Goal: Task Accomplishment & Management: Use online tool/utility

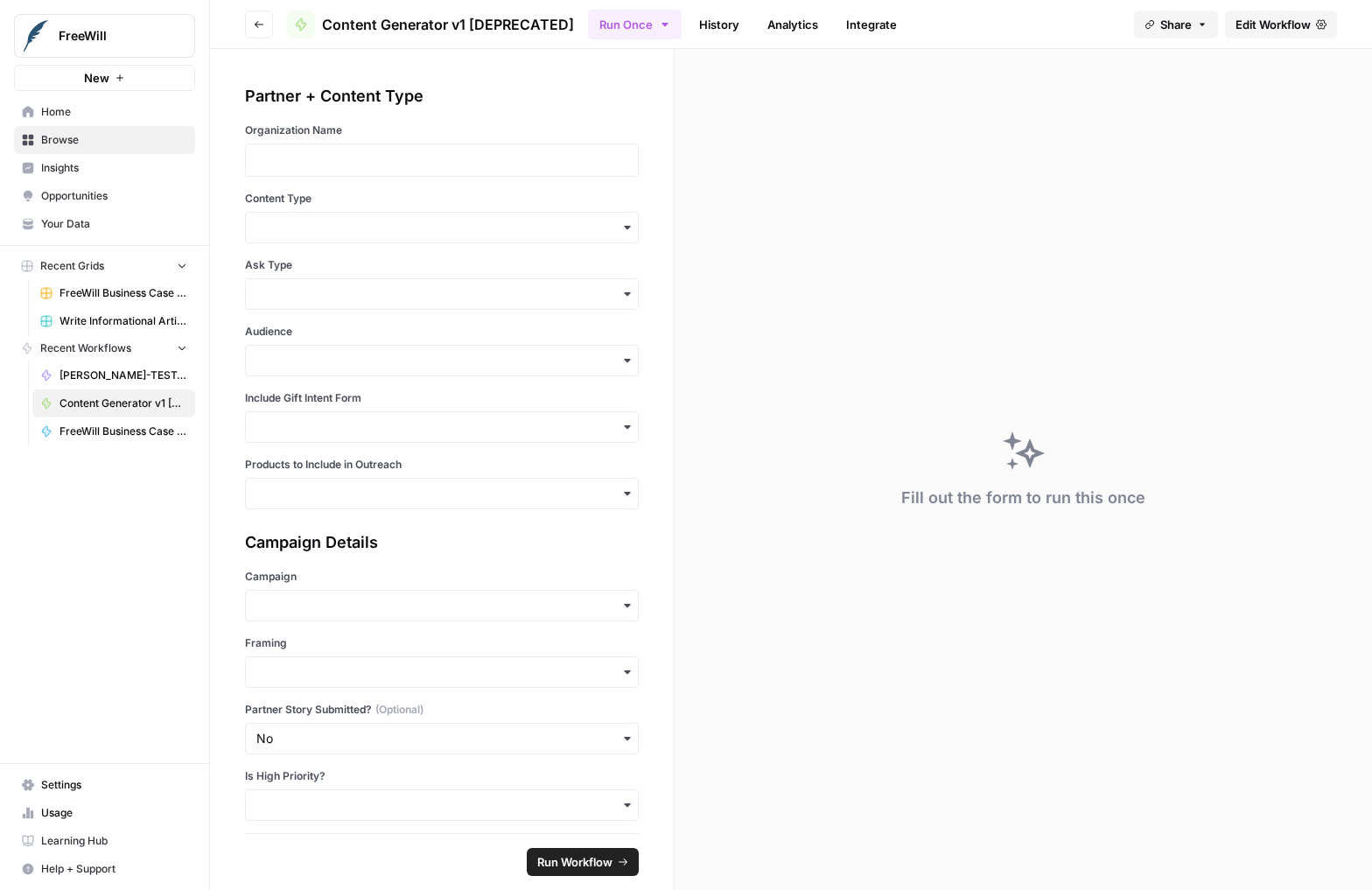
click at [1290, 12] on link "Edit Workflow" at bounding box center [1280, 24] width 112 height 28
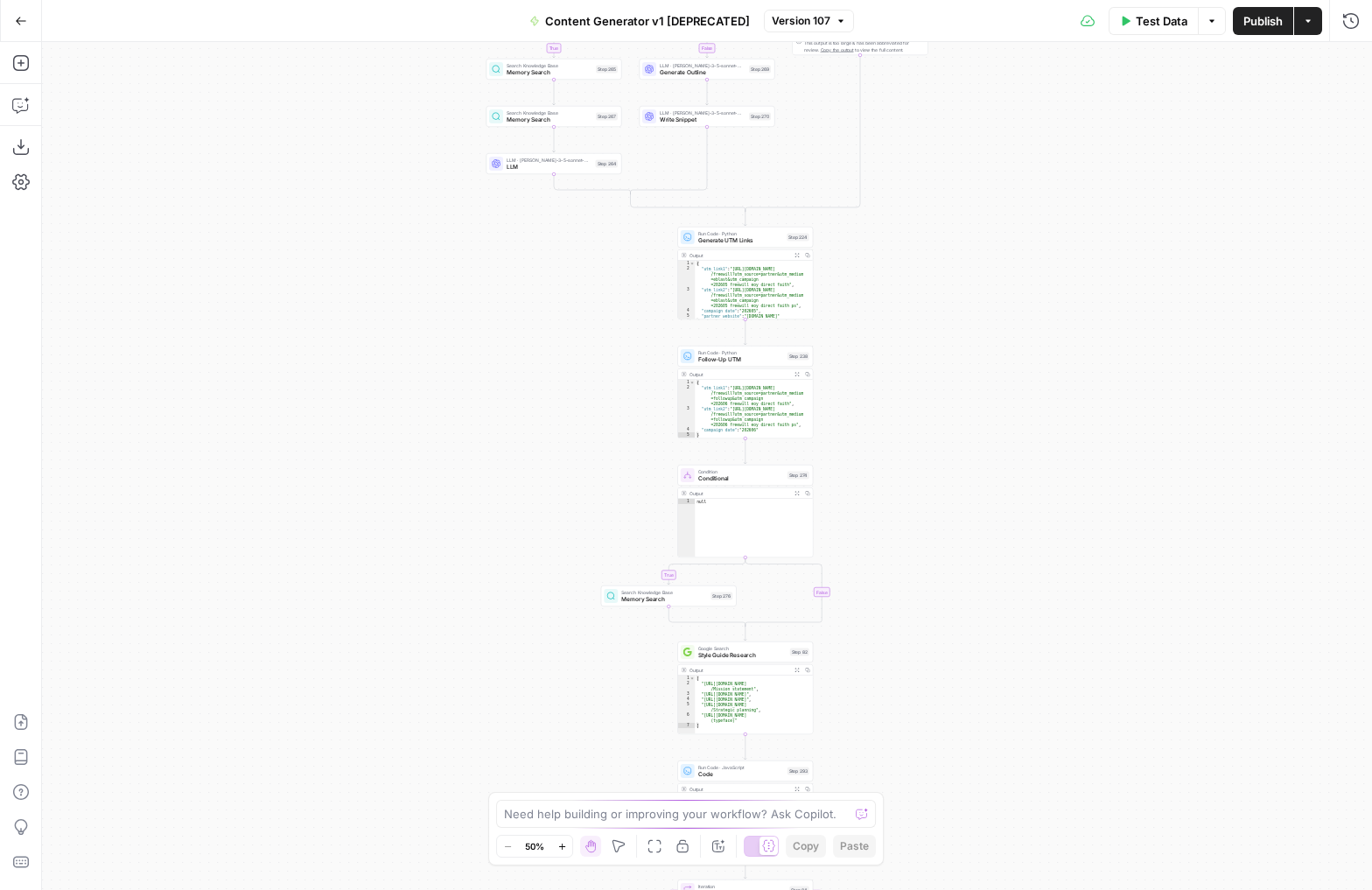
click at [876, 278] on div "true false true false true false true false true false true false Workflow Inpu…" at bounding box center [706, 465] width 1329 height 847
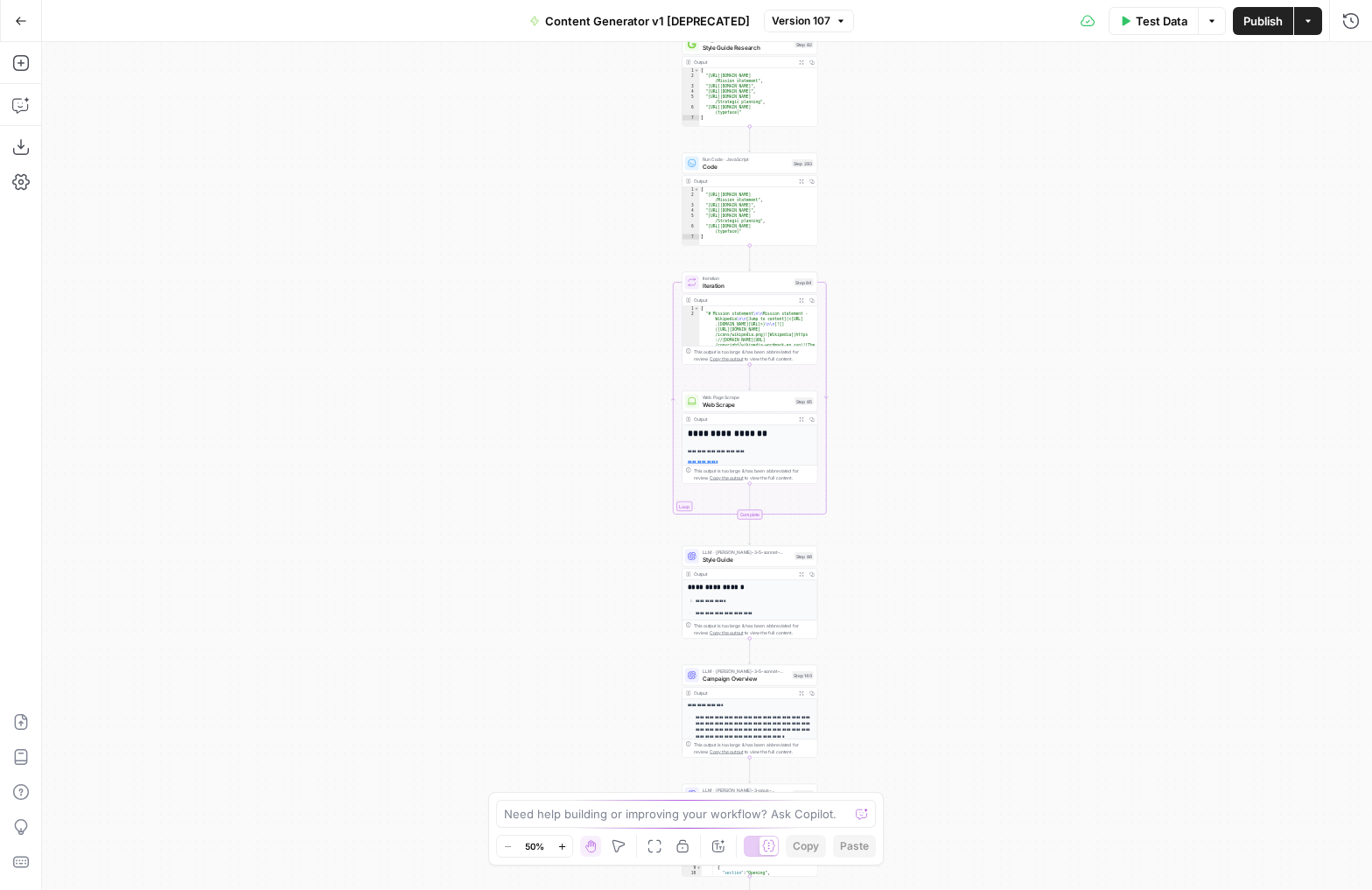
drag, startPoint x: 948, startPoint y: 627, endPoint x: 929, endPoint y: 247, distance: 380.5
click at [929, 245] on div "true false true false true false true false true false true false Workflow Inpu…" at bounding box center [706, 465] width 1329 height 847
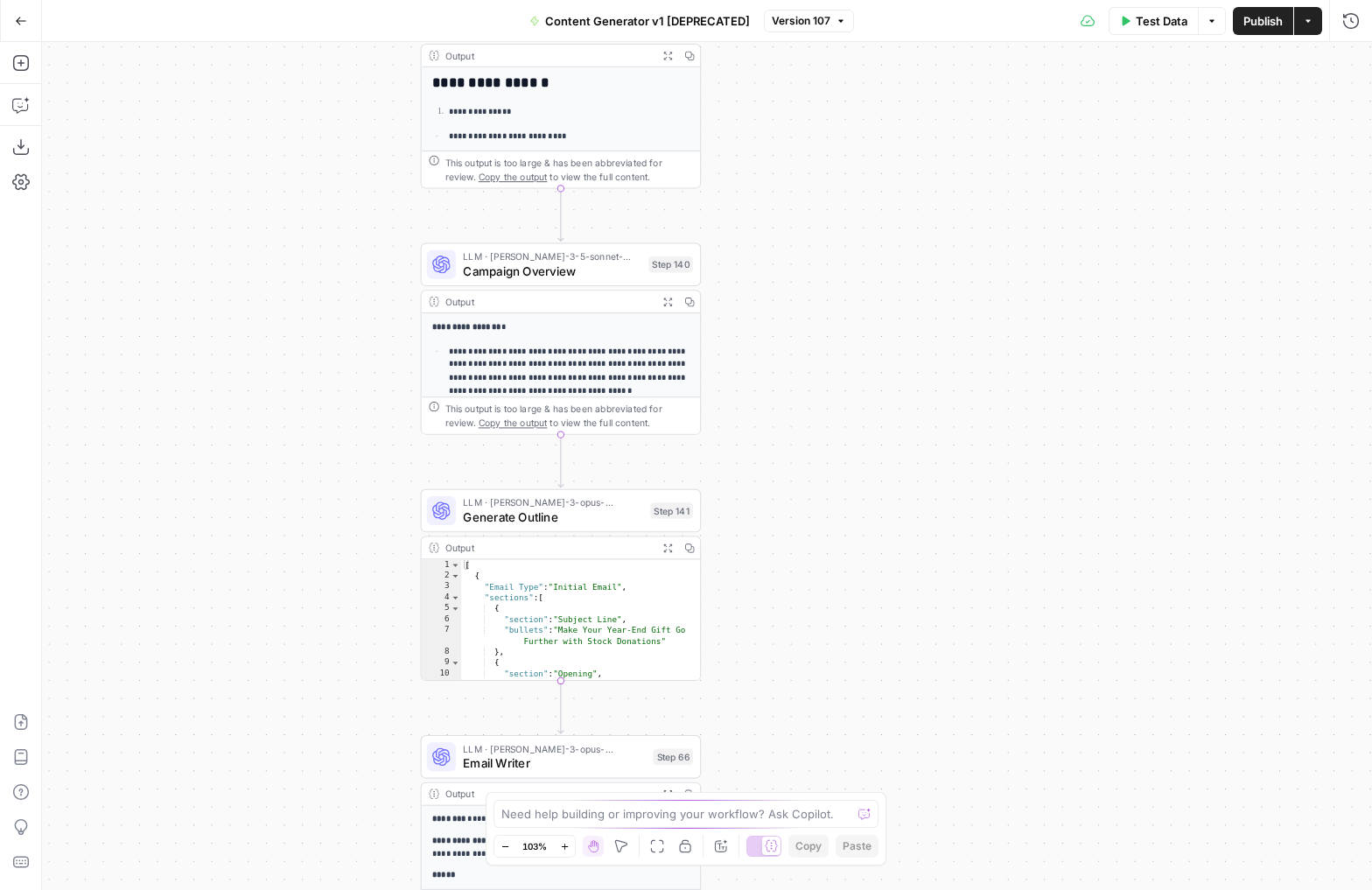
drag, startPoint x: 879, startPoint y: 500, endPoint x: 841, endPoint y: 101, distance: 400.8
click at [841, 101] on div "true false true false true false true false true false true false Workflow Inpu…" at bounding box center [706, 465] width 1329 height 847
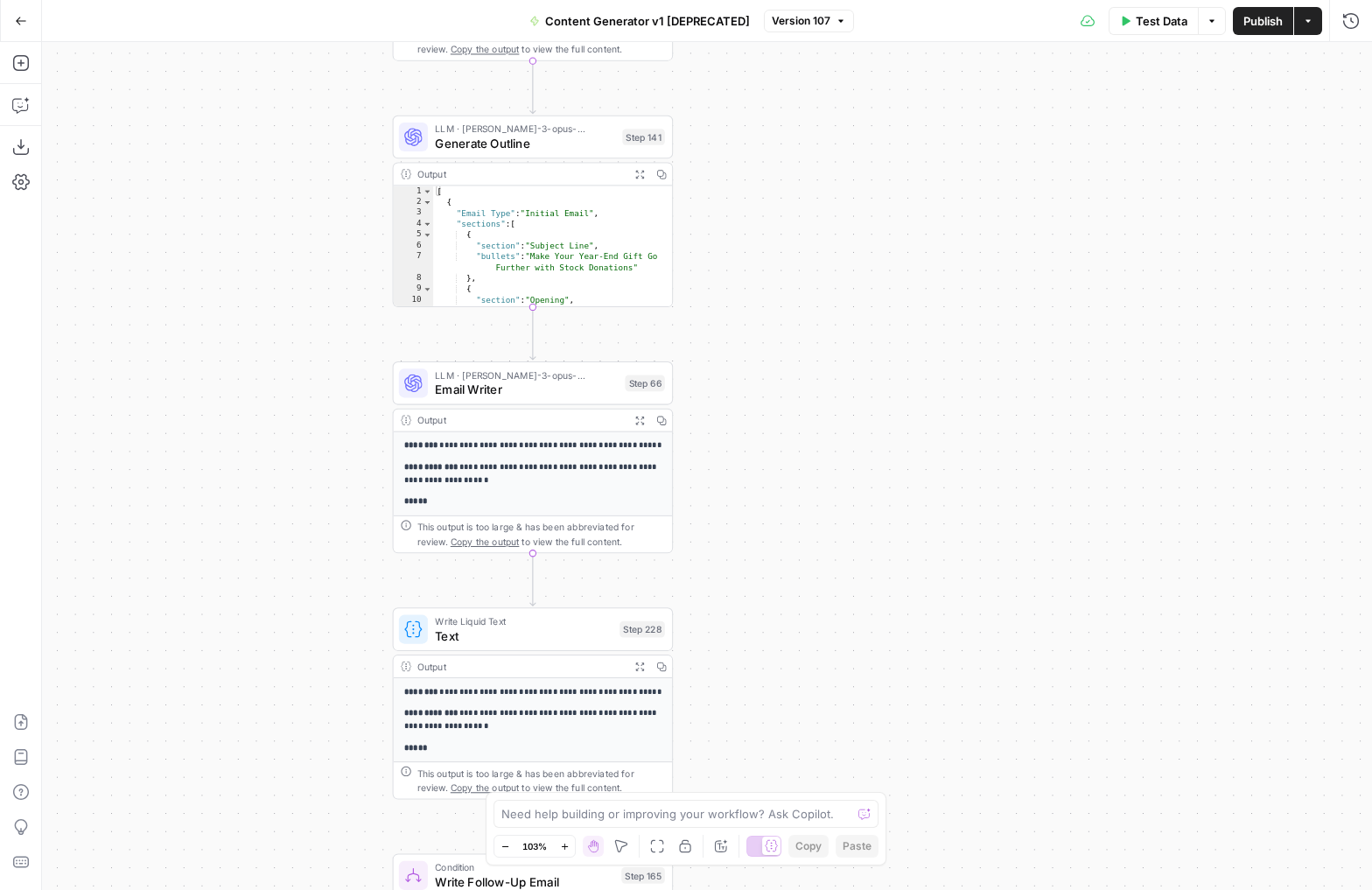
drag, startPoint x: 807, startPoint y: 582, endPoint x: 781, endPoint y: 190, distance: 392.9
click at [781, 189] on div "true false true false true false true false true false true false Workflow Inpu…" at bounding box center [706, 465] width 1329 height 847
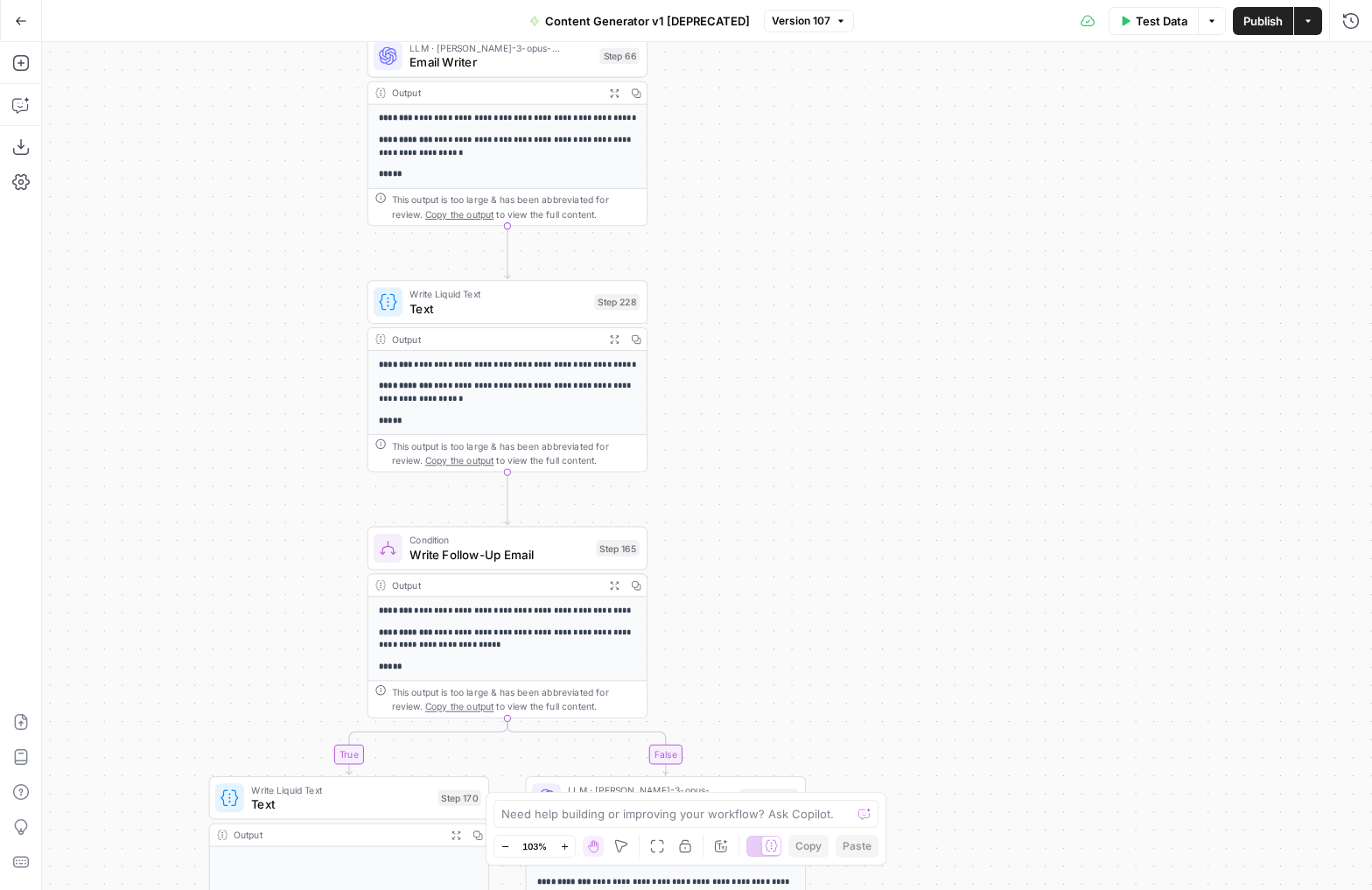
drag, startPoint x: 774, startPoint y: 553, endPoint x: 774, endPoint y: 114, distance: 439.0
click at [774, 111] on div "true false true false true false true false true false true false Workflow Inpu…" at bounding box center [706, 465] width 1329 height 847
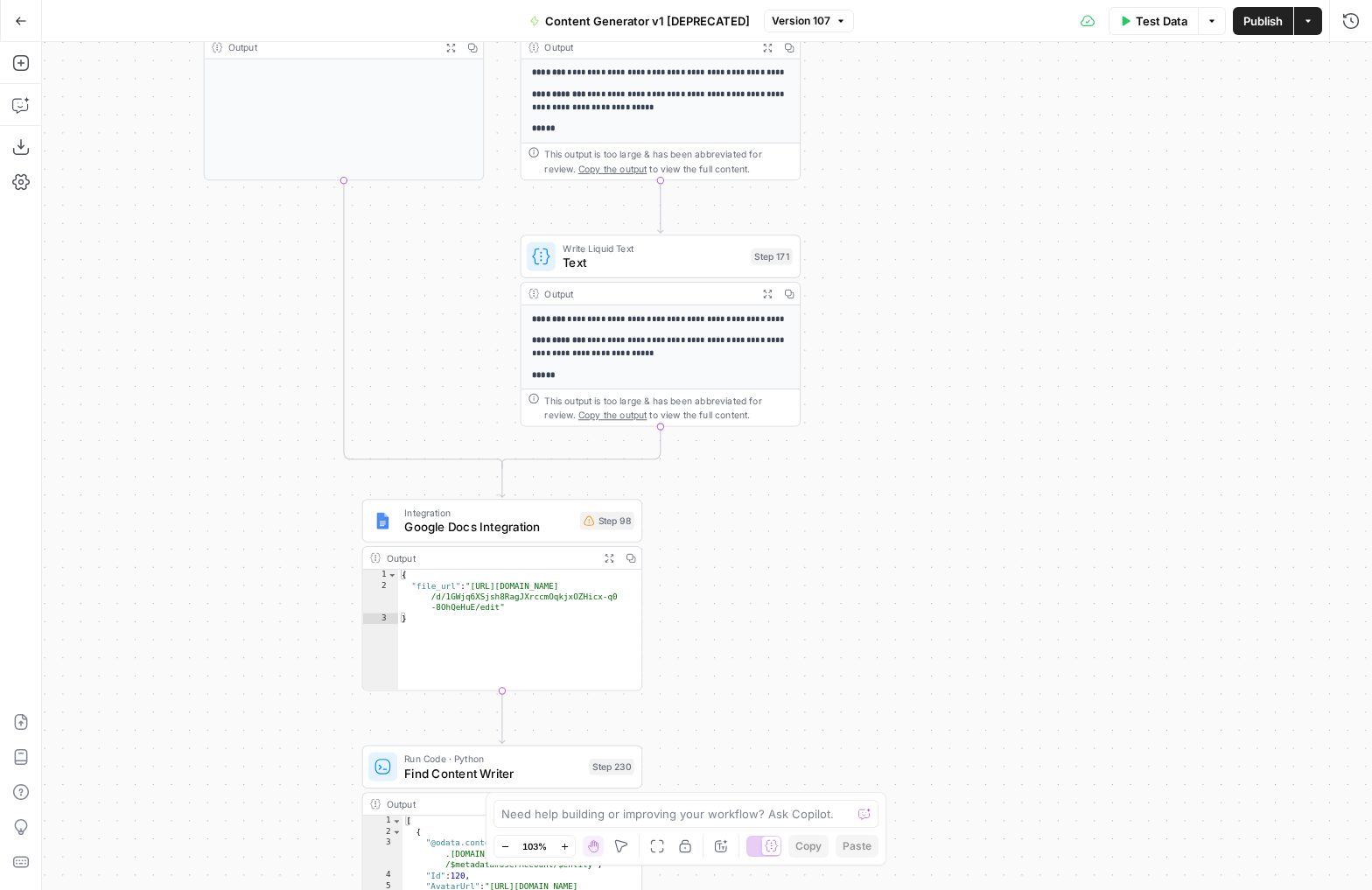
drag, startPoint x: 845, startPoint y: 606, endPoint x: 838, endPoint y: 159, distance: 447.1
click at [838, 159] on div "true false true false true false true false true false true false Workflow Inpu…" at bounding box center [706, 465] width 1329 height 847
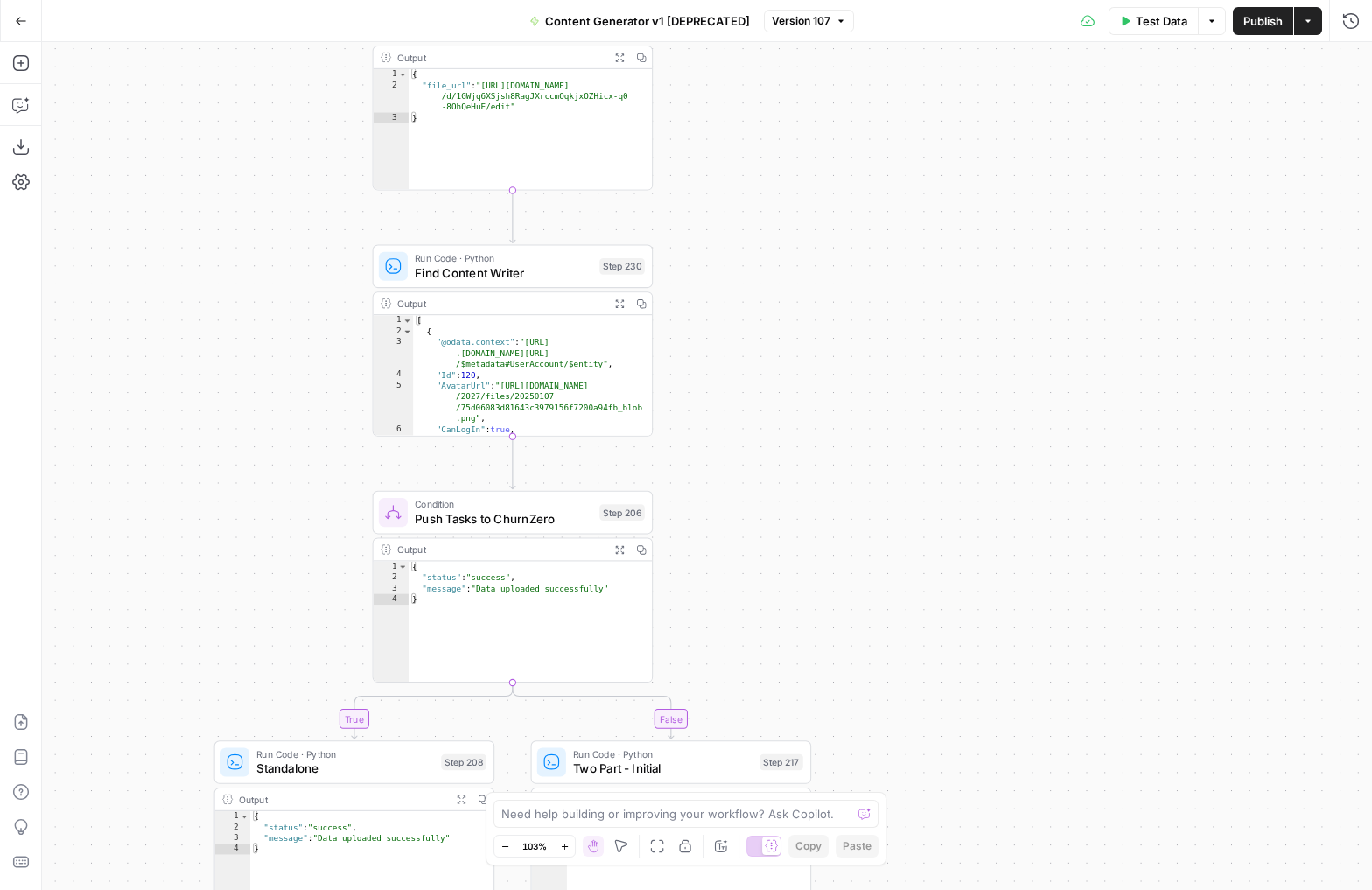
drag, startPoint x: 868, startPoint y: 535, endPoint x: 892, endPoint y: 16, distance: 519.6
click at [892, 15] on div "Go Back Content Generator v1 [DEPRECATED] Version 107 Test Data Options Publish…" at bounding box center [686, 445] width 1372 height 890
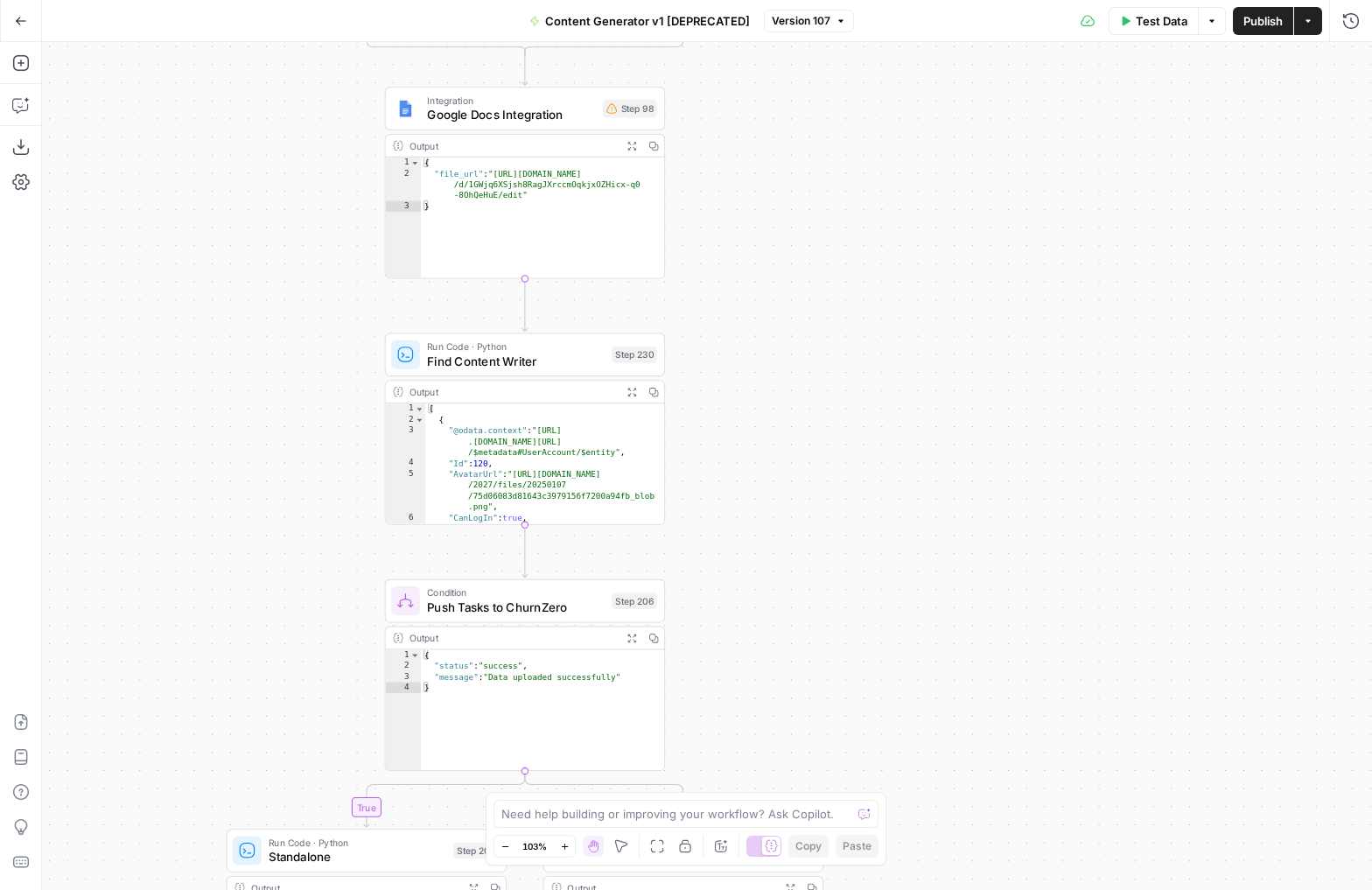
drag, startPoint x: 777, startPoint y: 439, endPoint x: 772, endPoint y: 887, distance: 448.0
click at [773, 889] on div "true false true false true false true false true false true false Workflow Inpu…" at bounding box center [706, 465] width 1329 height 847
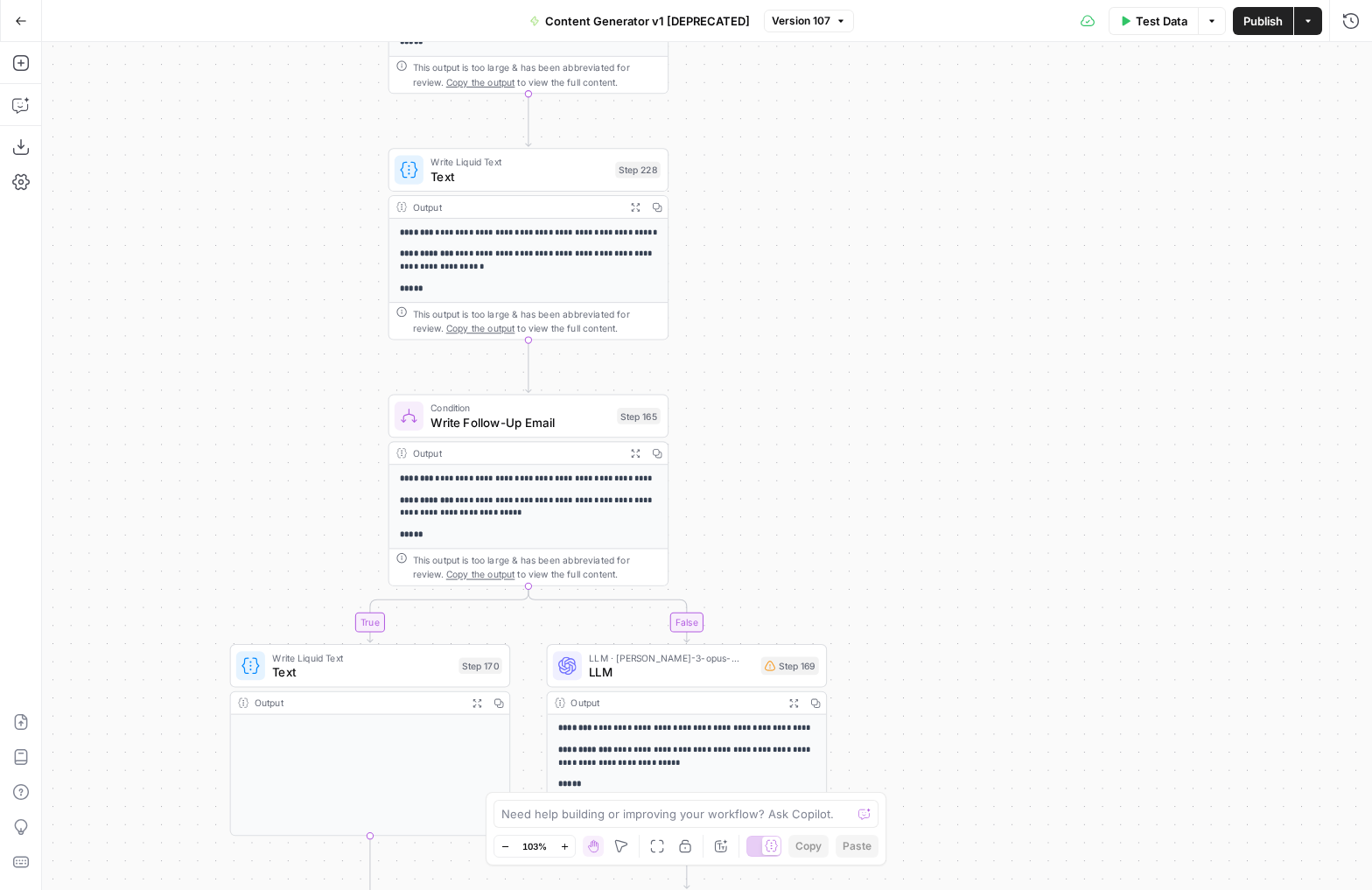
drag, startPoint x: 884, startPoint y: 125, endPoint x: 895, endPoint y: 887, distance: 762.1
click at [895, 889] on div "true false true false true false true false true false true false Workflow Inpu…" at bounding box center [706, 465] width 1329 height 847
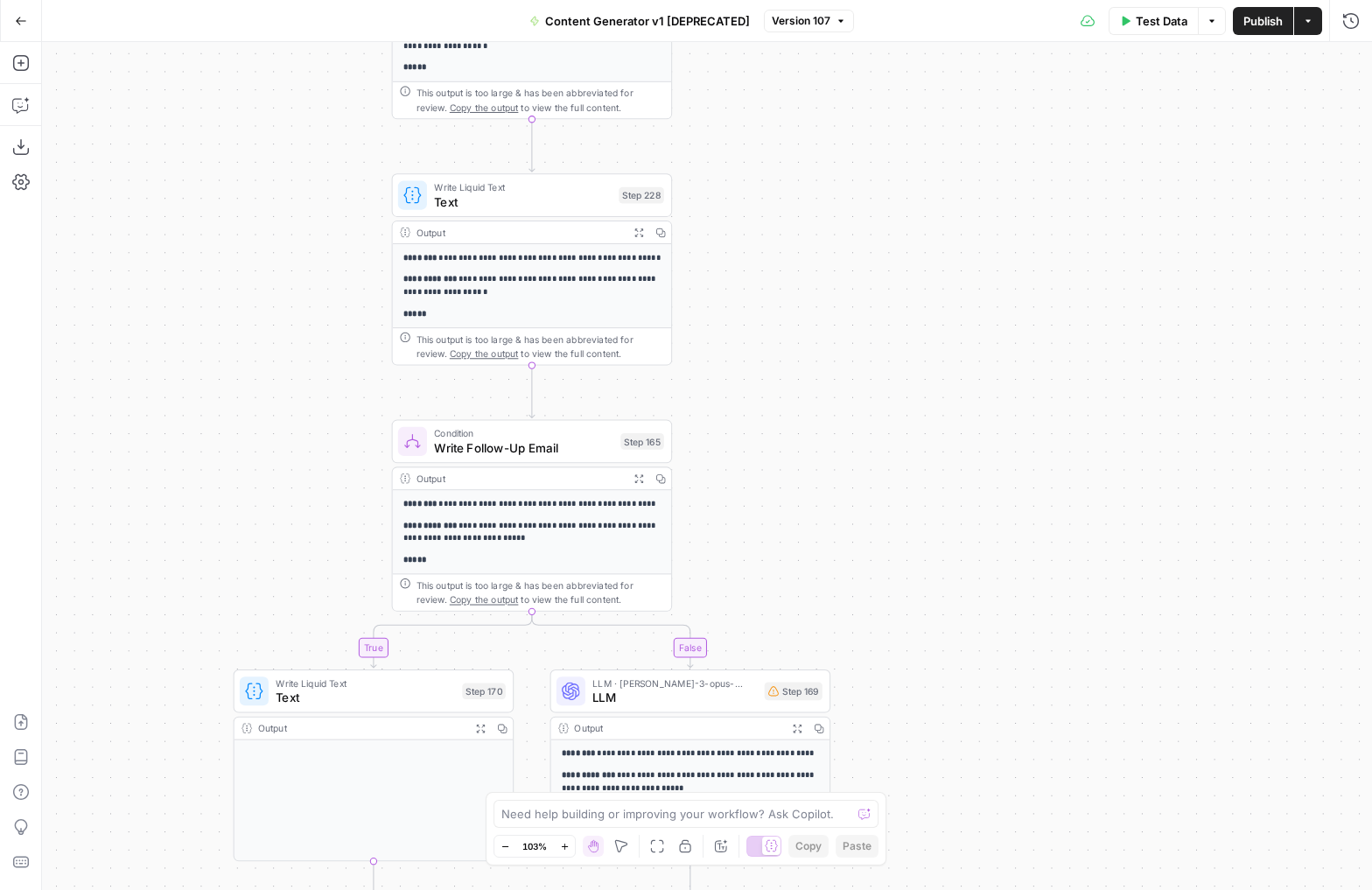
drag, startPoint x: 816, startPoint y: 395, endPoint x: 839, endPoint y: 720, distance: 325.8
click at [839, 720] on div "true false true false true false true false true false true false Workflow Inpu…" at bounding box center [706, 465] width 1329 height 847
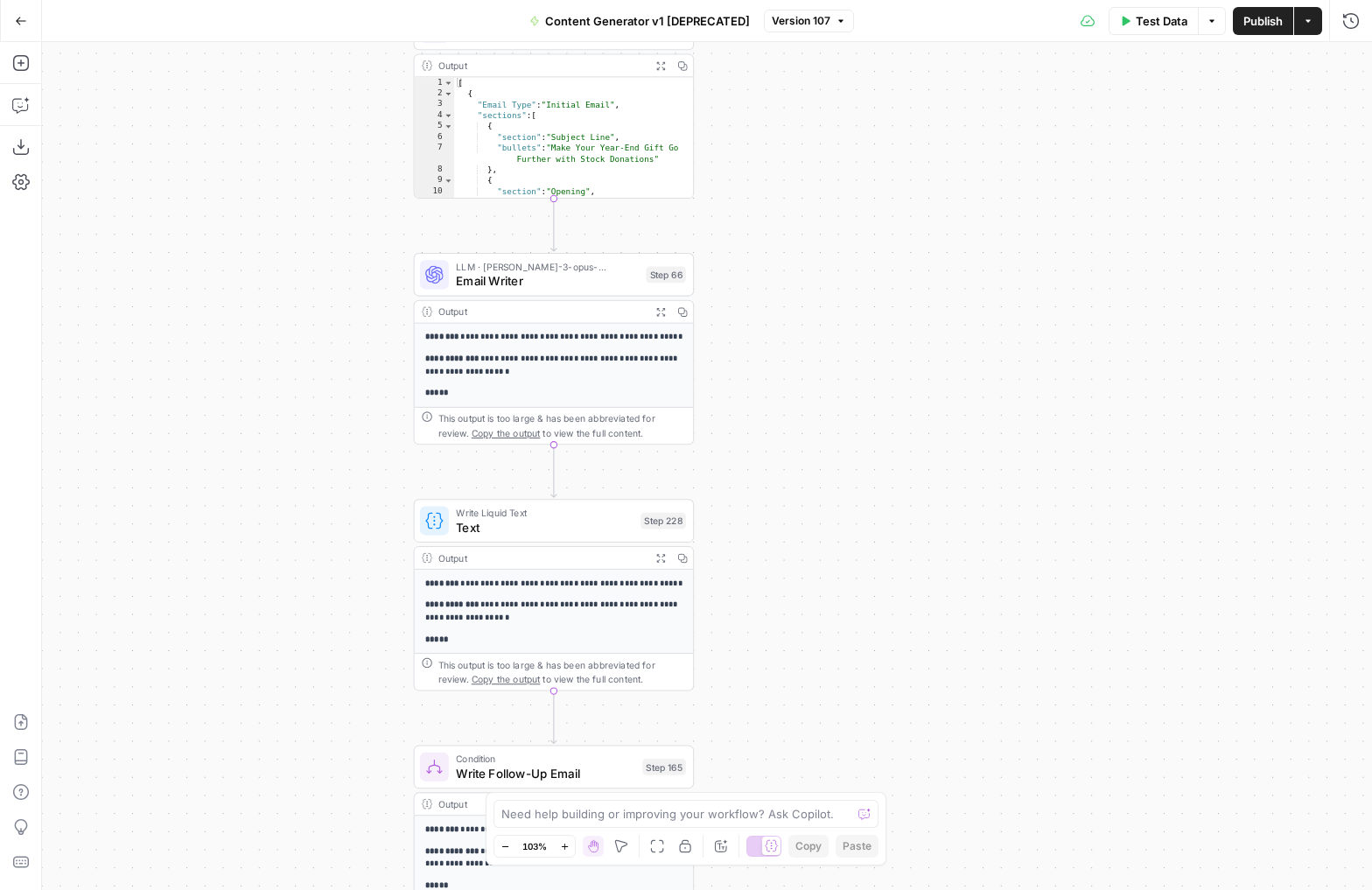
drag, startPoint x: 846, startPoint y: 286, endPoint x: 846, endPoint y: 573, distance: 287.0
click at [846, 573] on div "true false true false true false true false true false true false Workflow Inpu…" at bounding box center [706, 465] width 1329 height 847
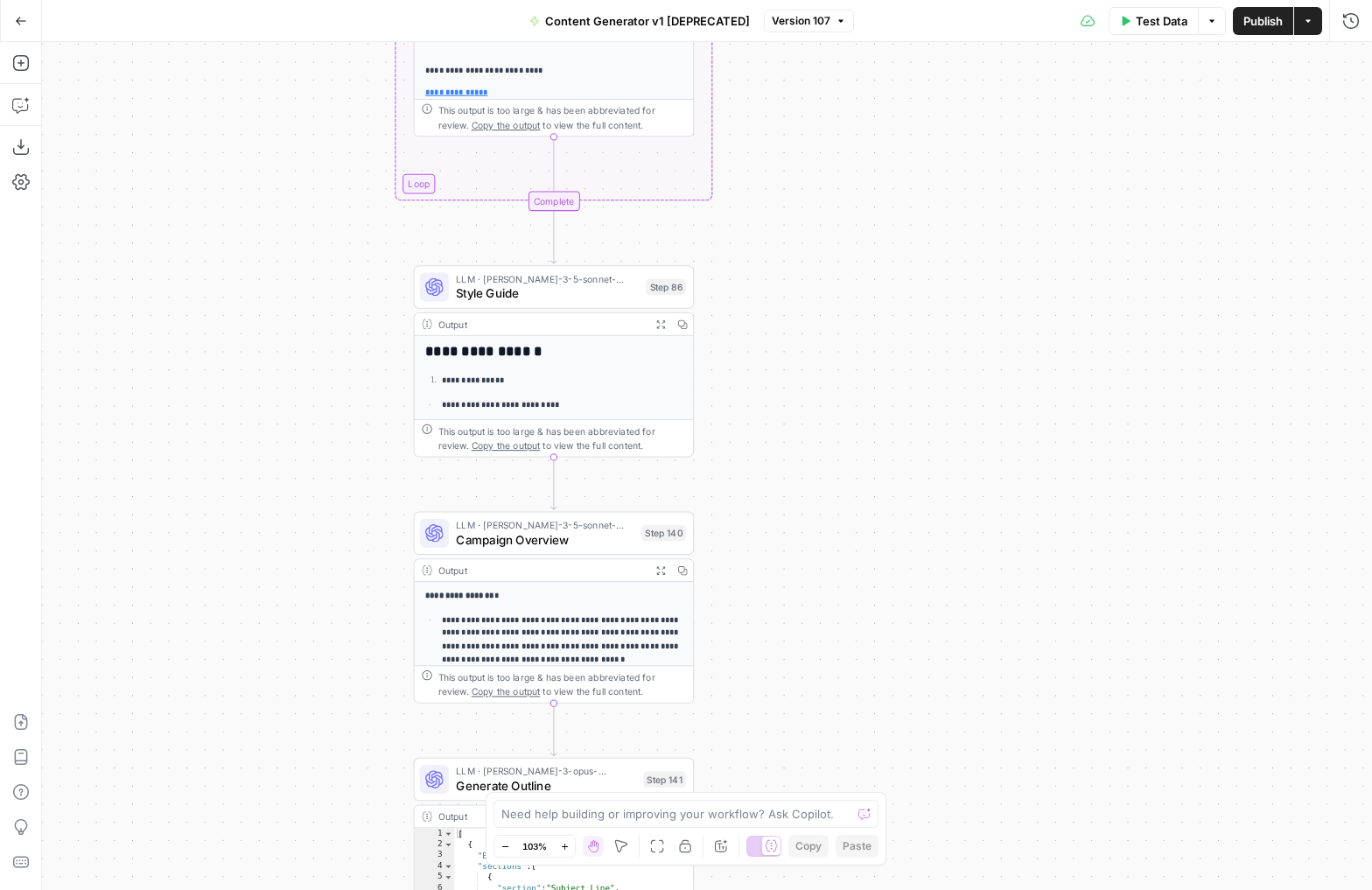
drag, startPoint x: 854, startPoint y: 302, endPoint x: 853, endPoint y: 766, distance: 464.0
click at [853, 766] on div "true false true false true false true false true false true false Workflow Inpu…" at bounding box center [706, 465] width 1329 height 847
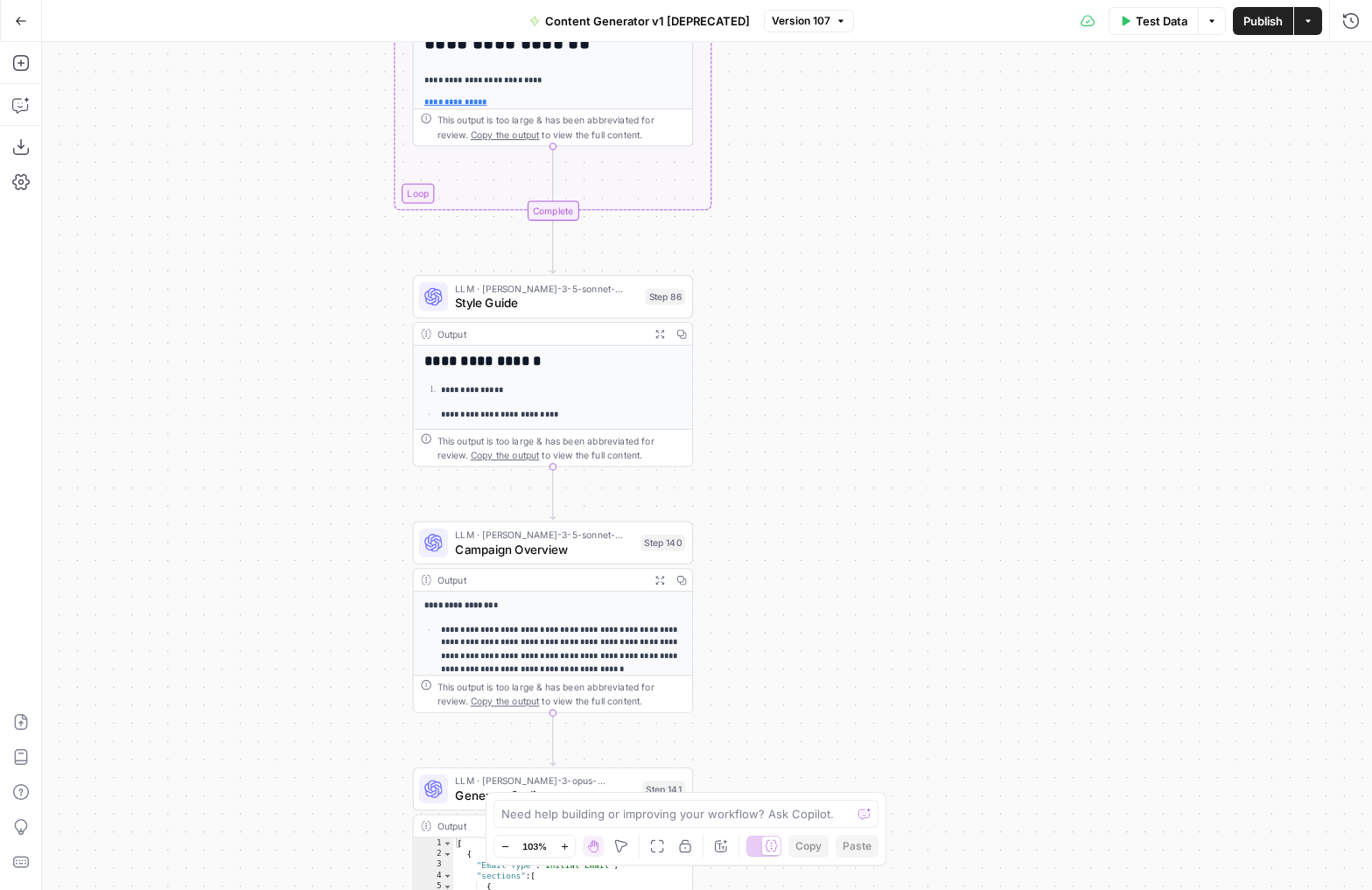
drag, startPoint x: 820, startPoint y: 293, endPoint x: 820, endPoint y: 590, distance: 297.0
click at [820, 590] on div "true false true false true false true false true false true false Workflow Inpu…" at bounding box center [706, 465] width 1329 height 847
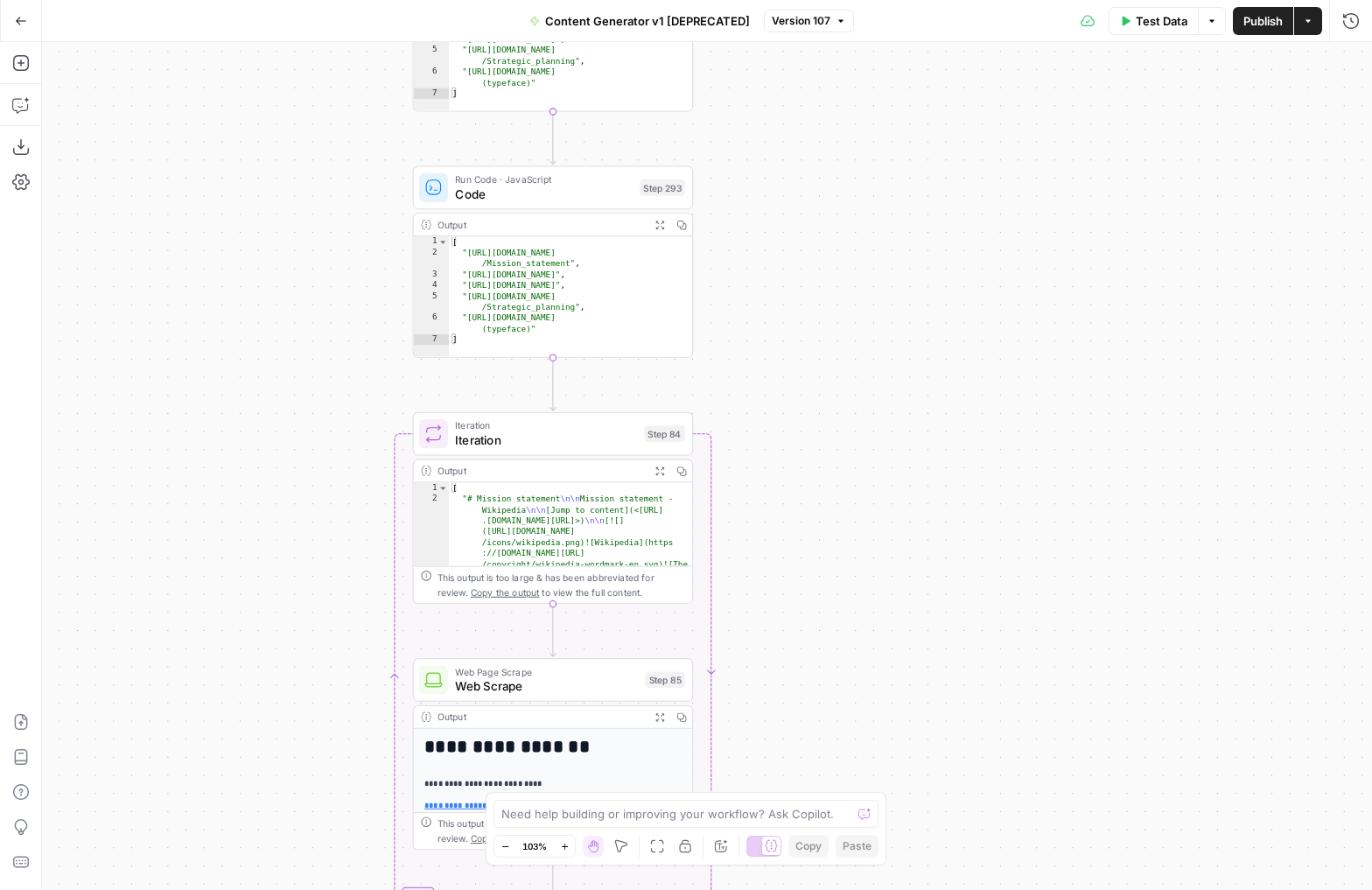
drag, startPoint x: 824, startPoint y: 168, endPoint x: 822, endPoint y: 585, distance: 417.0
click at [822, 585] on div "true false true false true false true false true false true false Workflow Inpu…" at bounding box center [706, 465] width 1329 height 847
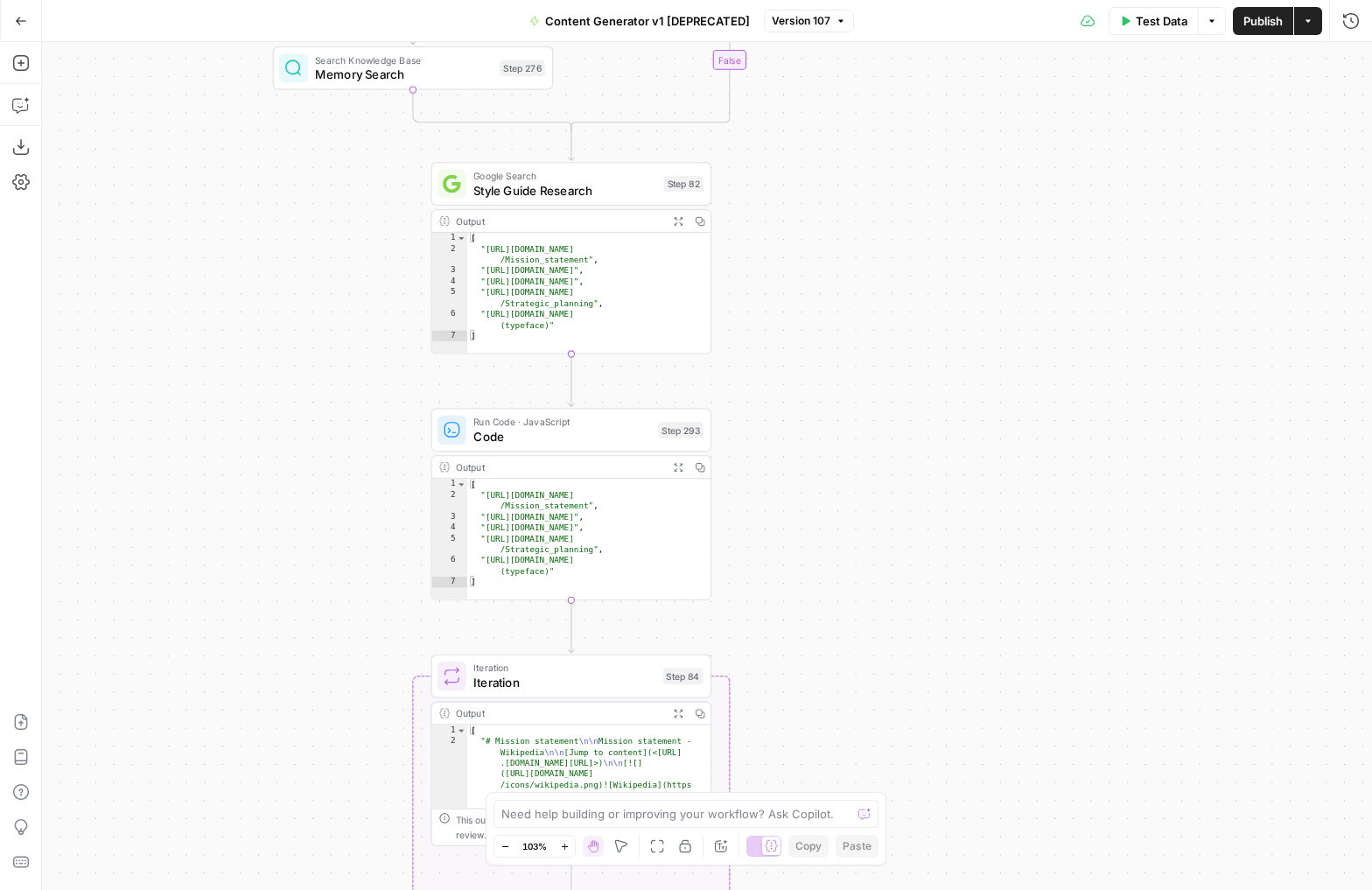
drag, startPoint x: 781, startPoint y: 282, endPoint x: 804, endPoint y: 579, distance: 297.9
click at [805, 581] on div "true false true false true false true false true false true false Workflow Inpu…" at bounding box center [706, 465] width 1329 height 847
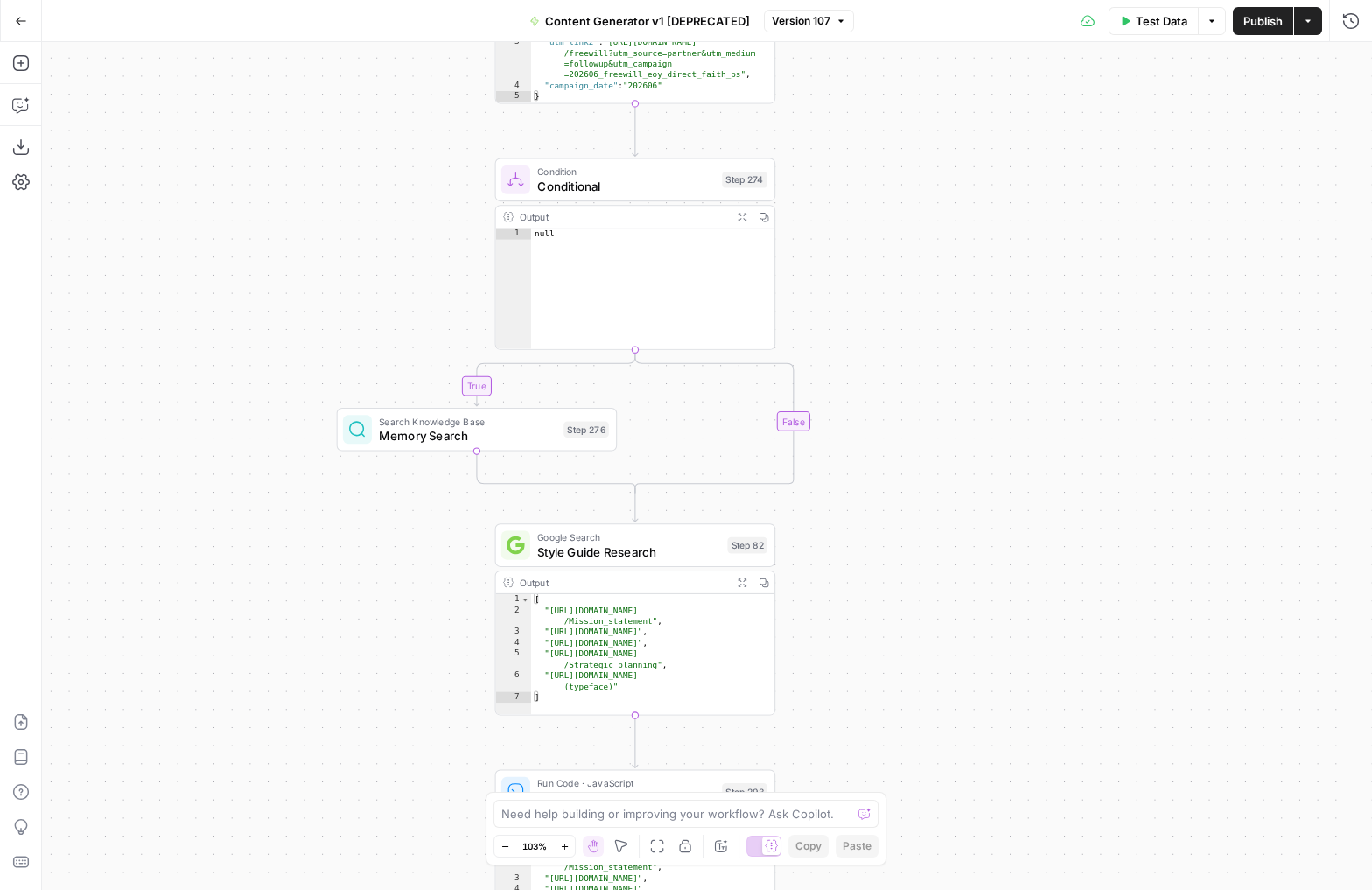
drag, startPoint x: 860, startPoint y: 246, endPoint x: 919, endPoint y: 537, distance: 296.9
click at [920, 540] on div "true false true false true false true false true false true false Workflow Inpu…" at bounding box center [706, 465] width 1329 height 847
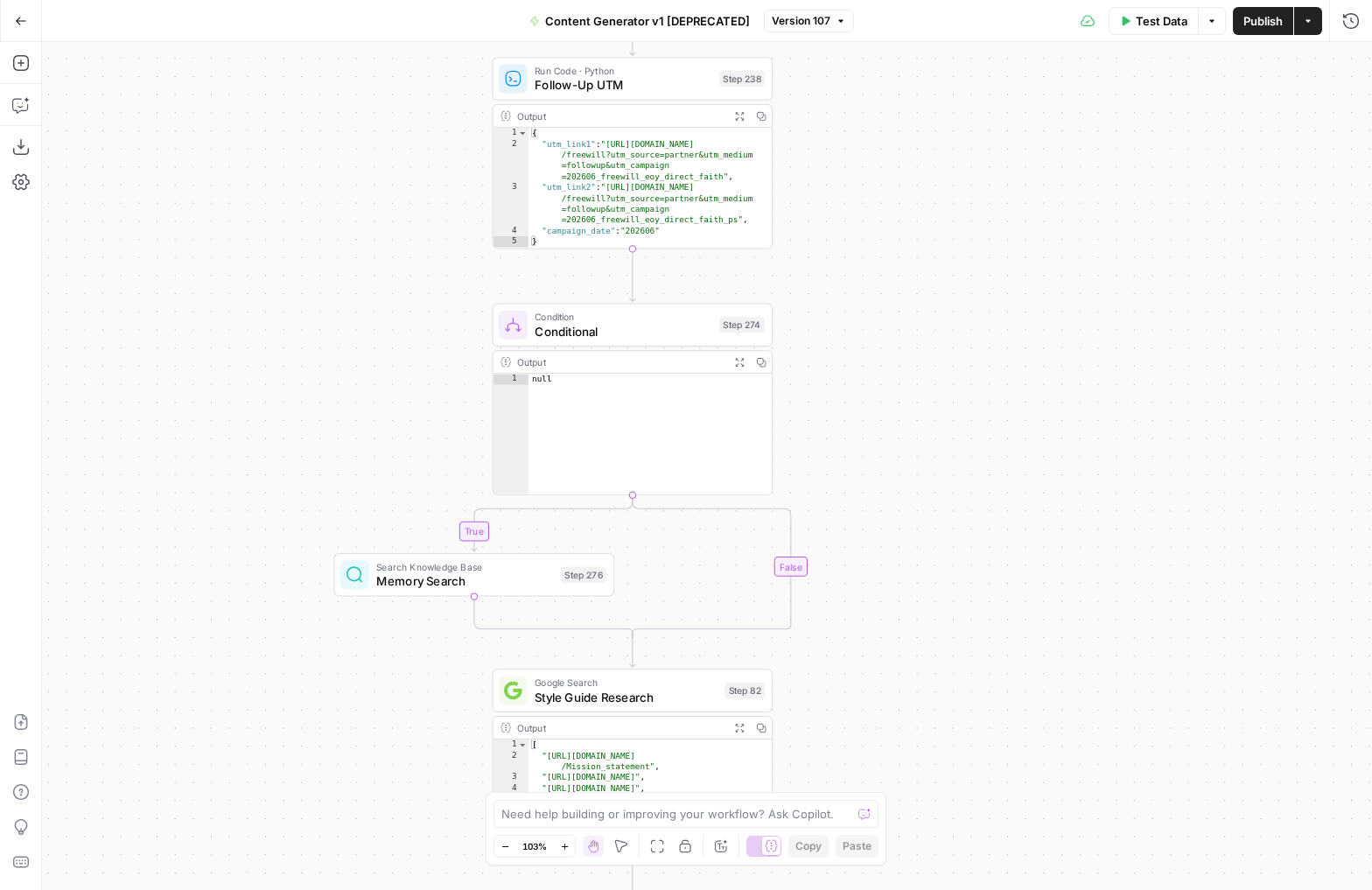
drag, startPoint x: 935, startPoint y: 177, endPoint x: 923, endPoint y: 458, distance: 281.3
click at [923, 459] on div "true false true false true false true false true false true false Workflow Inpu…" at bounding box center [706, 465] width 1329 height 847
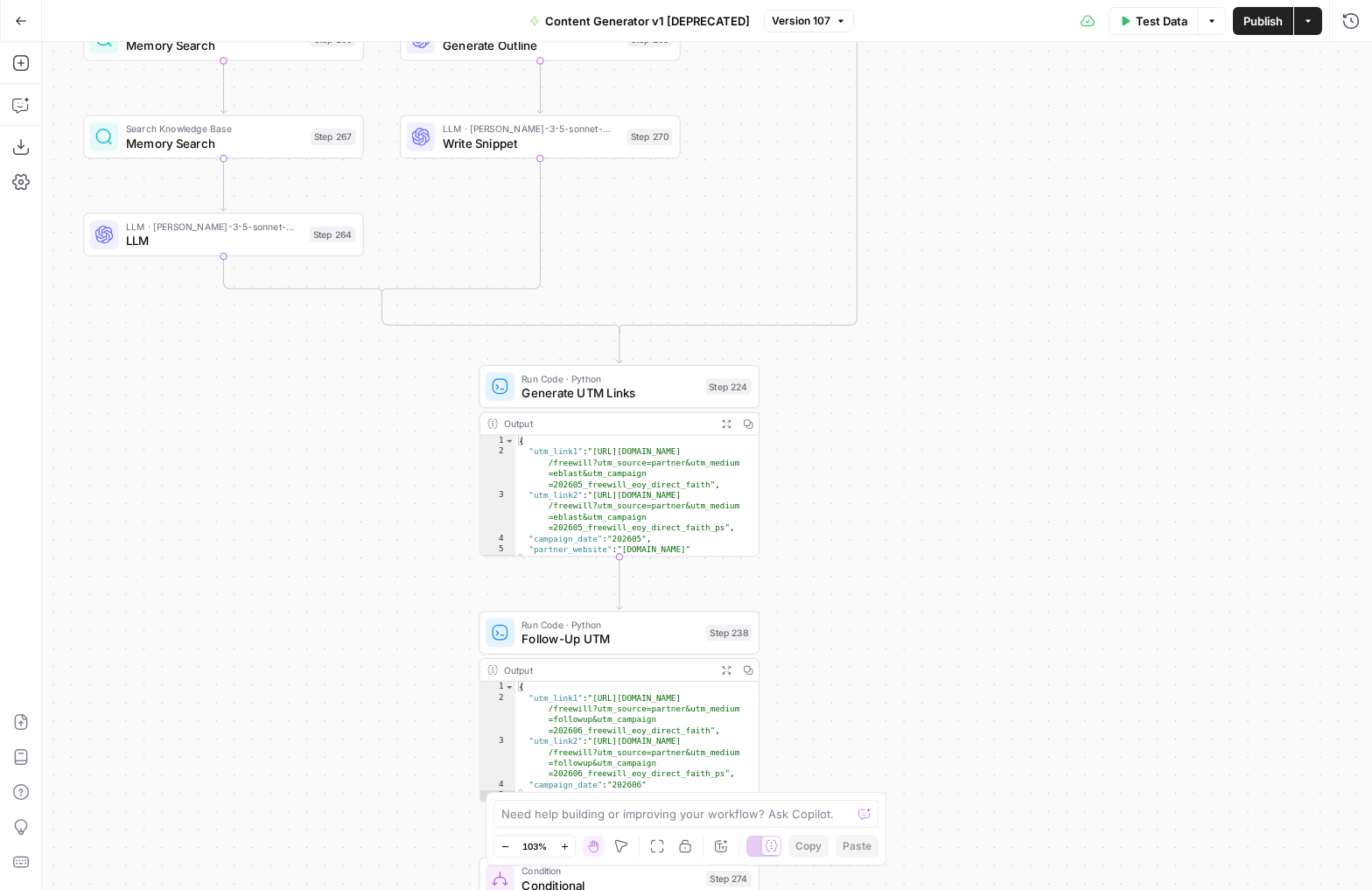
drag, startPoint x: 902, startPoint y: 154, endPoint x: 901, endPoint y: 570, distance: 416.0
click at [901, 570] on div "true false true false true false true false true false true false Workflow Inpu…" at bounding box center [706, 465] width 1329 height 847
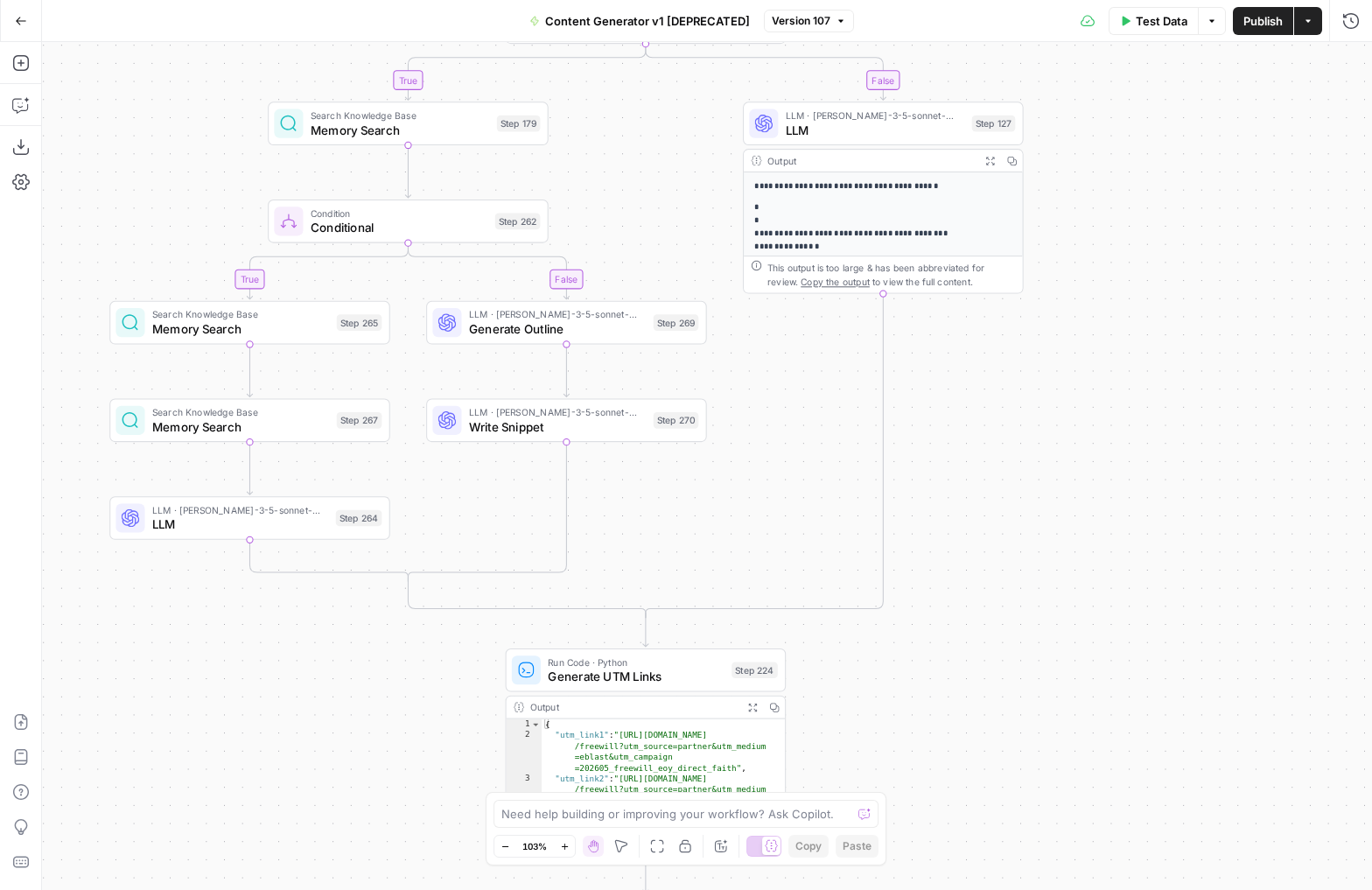
drag, startPoint x: 969, startPoint y: 196, endPoint x: 996, endPoint y: 479, distance: 284.3
click at [996, 479] on div "true false true false true false true false true false true false Workflow Inpu…" at bounding box center [706, 465] width 1329 height 847
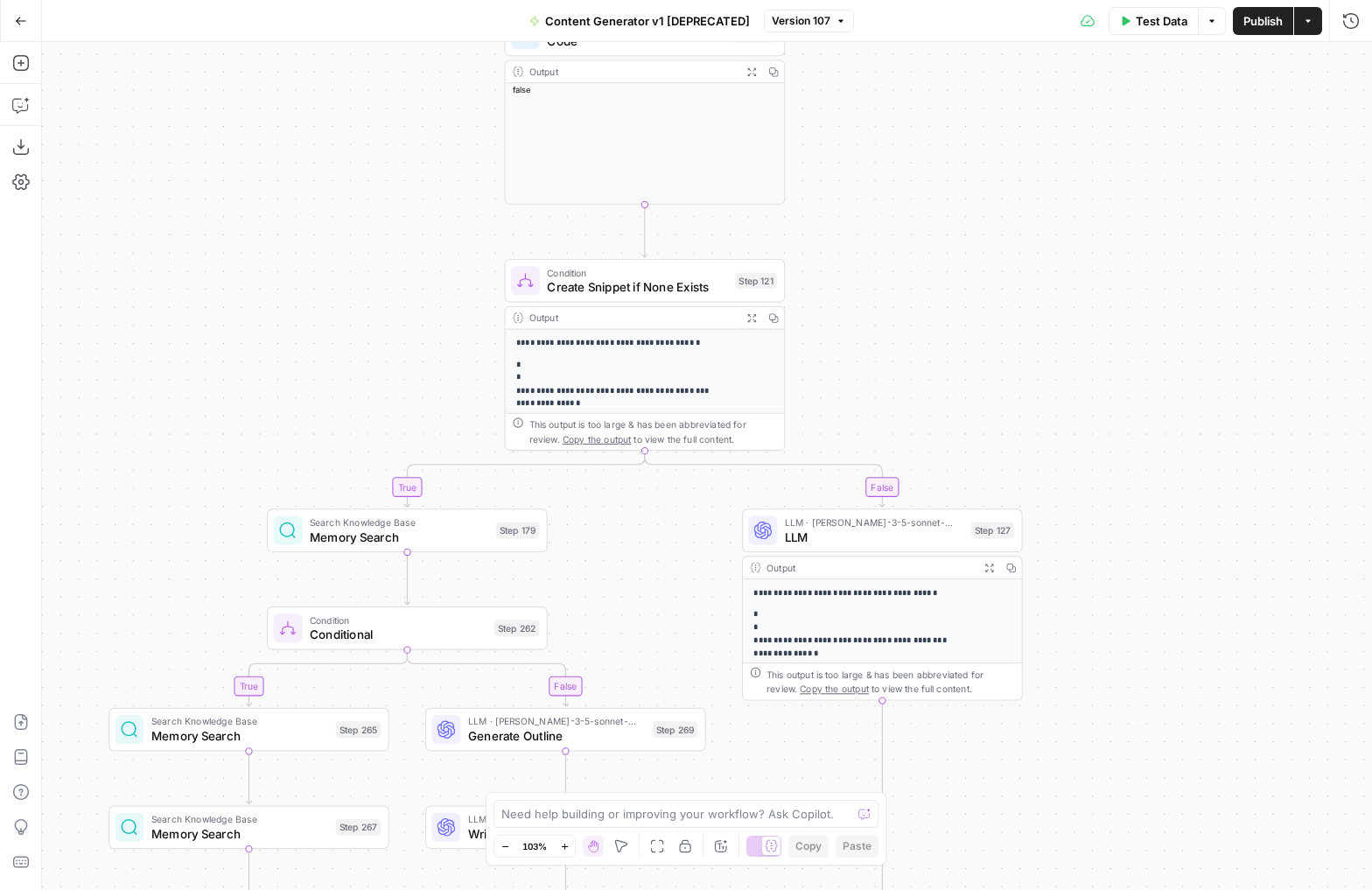
drag, startPoint x: 1177, startPoint y: 147, endPoint x: 1171, endPoint y: 620, distance: 473.0
click at [1171, 620] on div "true false true false true false true false true false true false Workflow Inpu…" at bounding box center [706, 465] width 1329 height 847
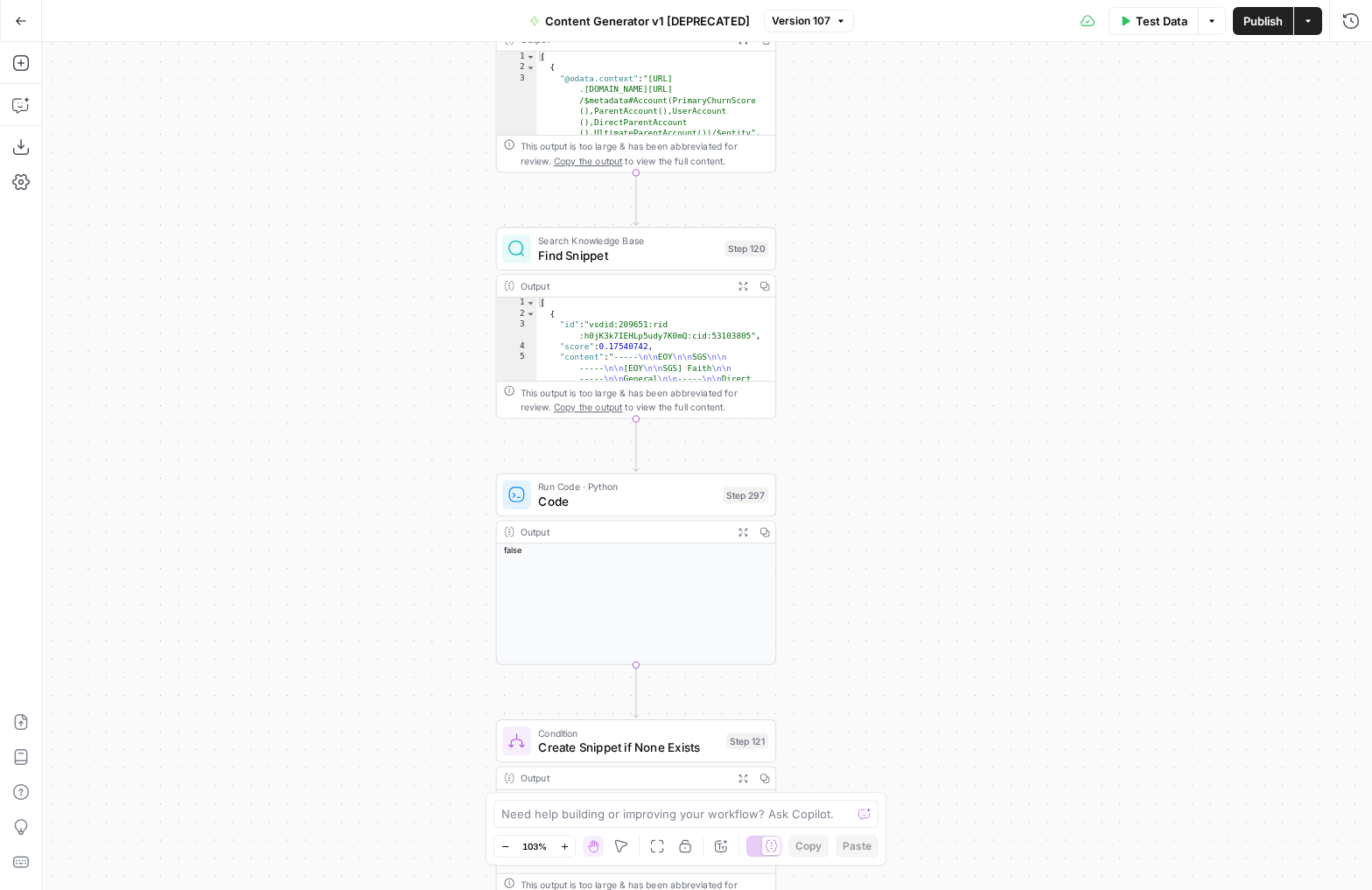
drag, startPoint x: 1006, startPoint y: 285, endPoint x: 1002, endPoint y: 677, distance: 392.0
click at [1002, 677] on div "true false true false true false true false true false true false Workflow Inpu…" at bounding box center [706, 465] width 1329 height 847
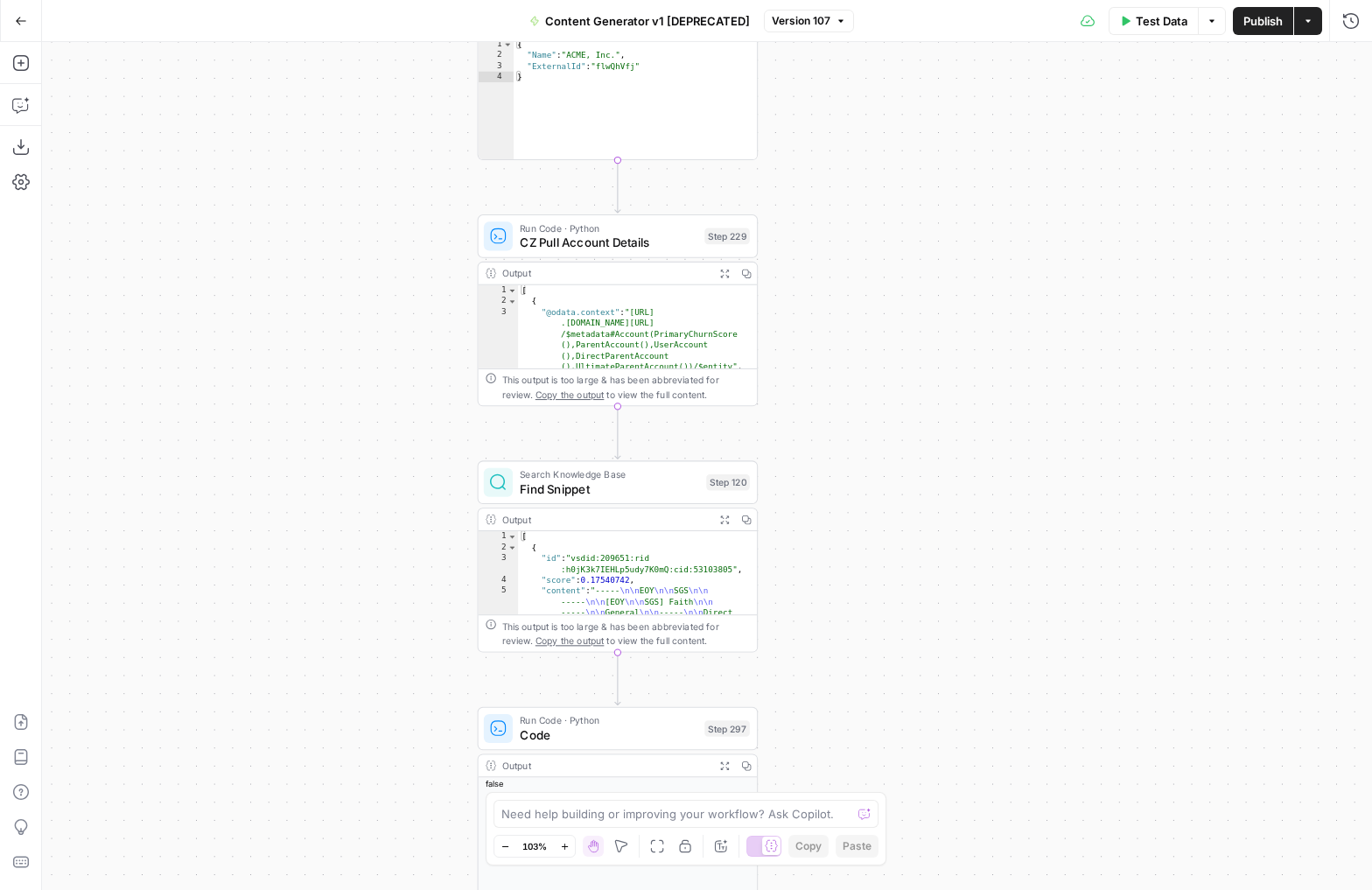
drag, startPoint x: 921, startPoint y: 308, endPoint x: 899, endPoint y: 578, distance: 270.9
click at [899, 578] on div "true false true false true false true false true false true false Workflow Inpu…" at bounding box center [706, 465] width 1329 height 847
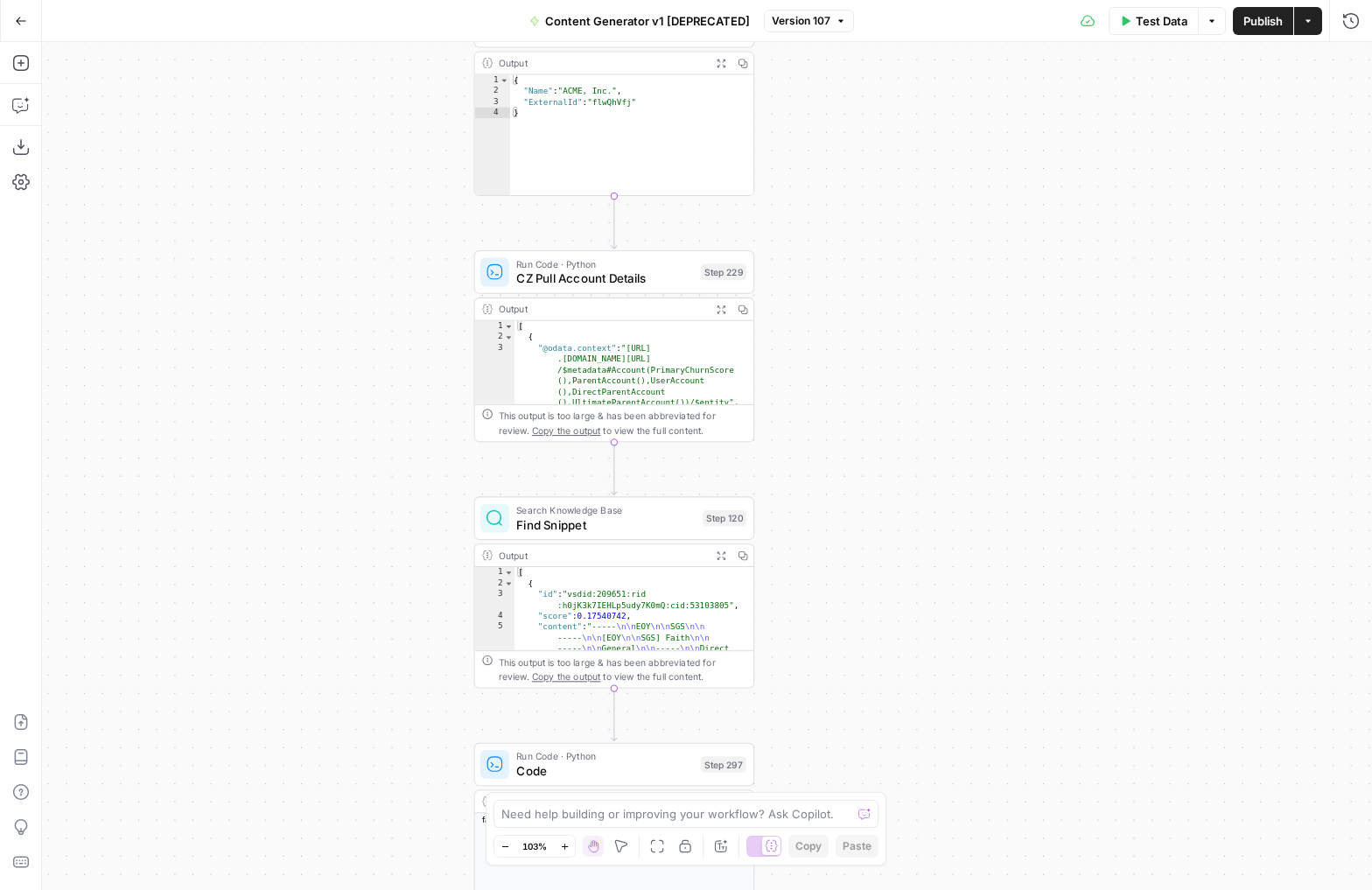
type textarea "**********"
click at [617, 369] on div "[ { "@odata.context" : "[URL] .[DOMAIN_NAME][URL] /$metadata#Account(PrimaryChu…" at bounding box center [634, 373] width 239 height 105
click at [721, 308] on icon "button" at bounding box center [720, 309] width 7 height 7
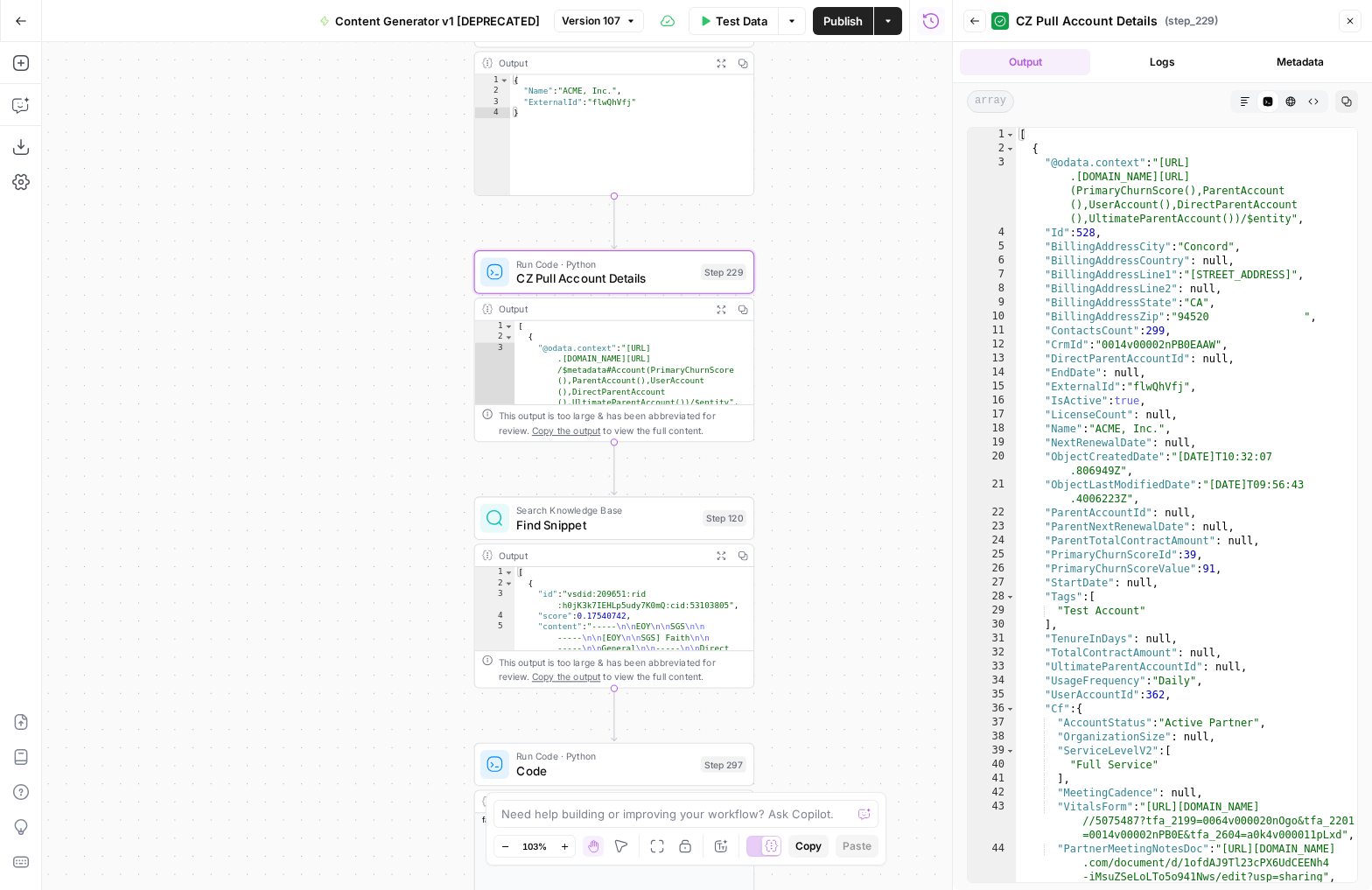
type textarea "**********"
click at [1227, 375] on div "[ { "@odata.context" : "[URL] .[DOMAIN_NAME][URL] (PrimaryChurnScore(),ParentAc…" at bounding box center [1187, 533] width 341 height 810
